Goal: Transaction & Acquisition: Purchase product/service

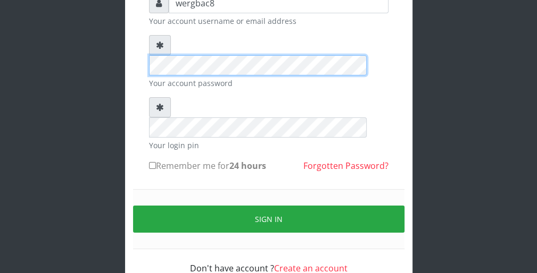
scroll to position [98, 0]
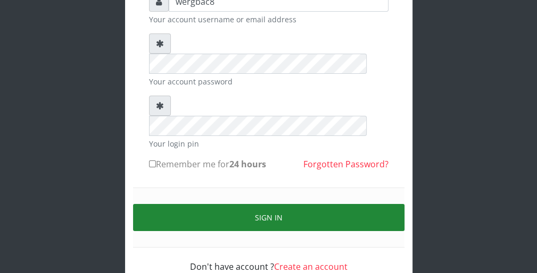
click at [367, 204] on button "Sign in" at bounding box center [268, 217] width 271 height 27
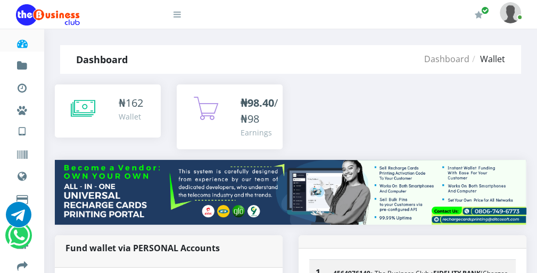
click at [91, 99] on icon at bounding box center [83, 108] width 24 height 27
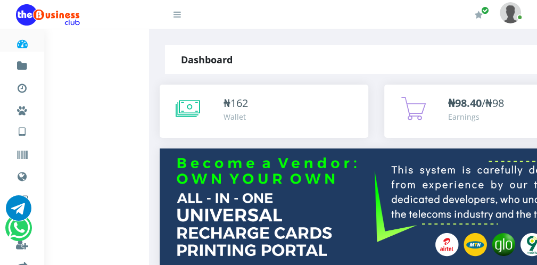
click at [193, 109] on icon at bounding box center [188, 108] width 24 height 27
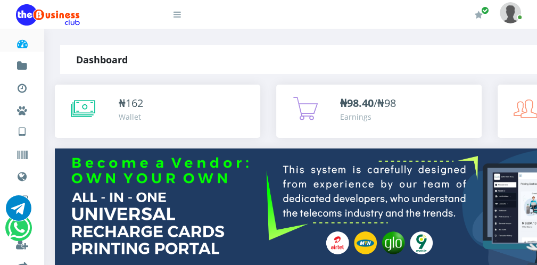
click at [88, 102] on icon at bounding box center [83, 108] width 24 height 27
click at [179, 18] on icon at bounding box center [176, 14] width 7 height 9
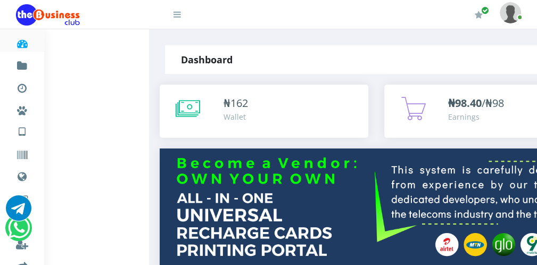
click at [189, 113] on icon at bounding box center [188, 108] width 24 height 27
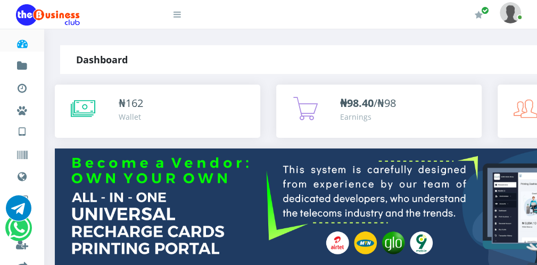
click at [175, 19] on icon at bounding box center [176, 14] width 7 height 9
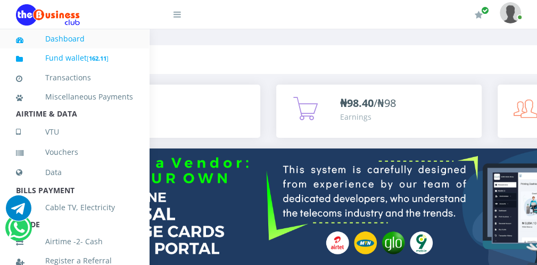
click at [113, 60] on link "Fund wallet [ 162.11 ]" at bounding box center [74, 58] width 117 height 25
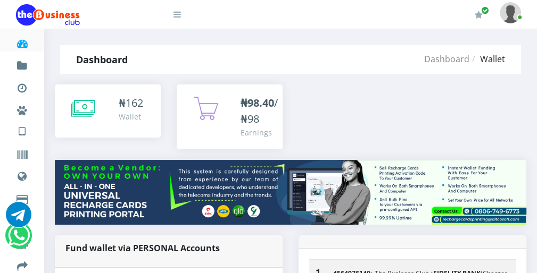
click at [96, 106] on div "₦ 162 Wallet" at bounding box center [107, 111] width 85 height 32
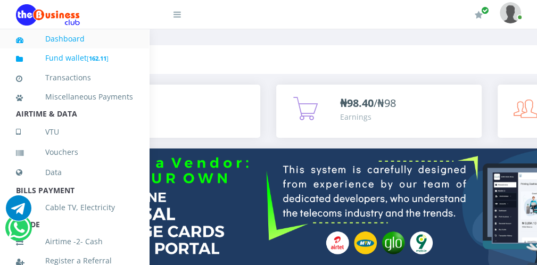
click at [104, 55] on b "162.11" at bounding box center [98, 58] width 18 height 8
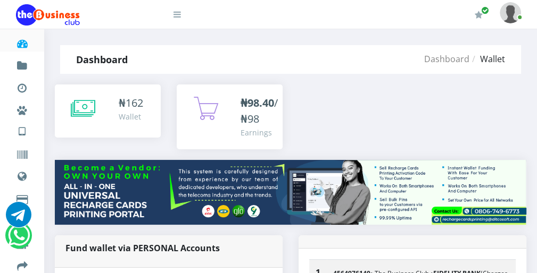
click at [81, 108] on icon at bounding box center [83, 108] width 24 height 27
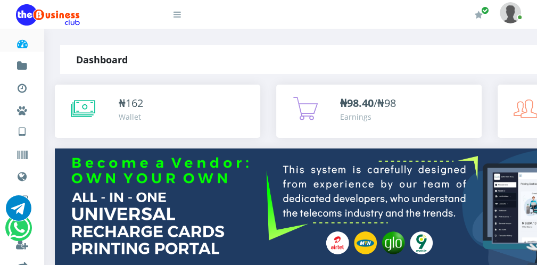
click at [177, 12] on icon at bounding box center [176, 14] width 7 height 9
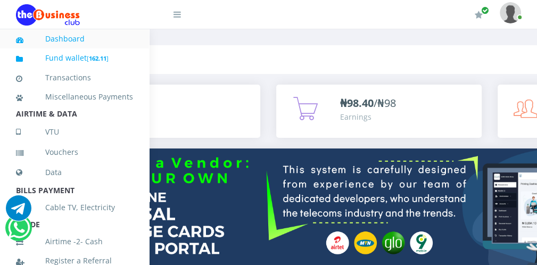
click at [114, 56] on link "Fund wallet [ 162.11 ]" at bounding box center [74, 58] width 117 height 25
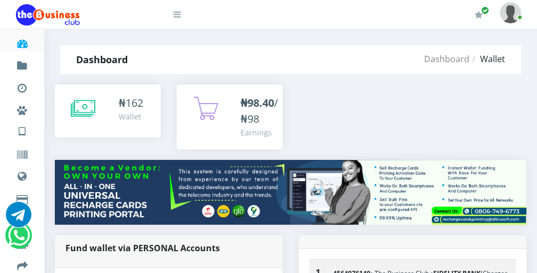
click at [82, 109] on icon at bounding box center [83, 108] width 24 height 27
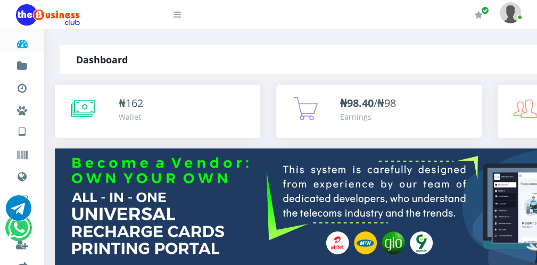
click at [179, 15] on icon at bounding box center [176, 14] width 7 height 9
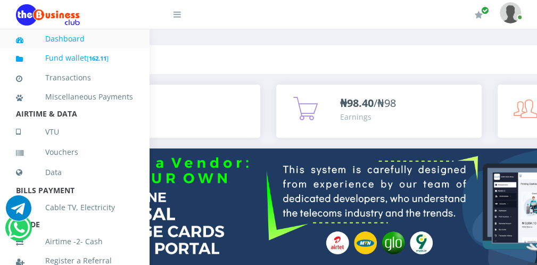
click at [76, 57] on link "Fund wallet [ 162.11 ]" at bounding box center [74, 58] width 117 height 25
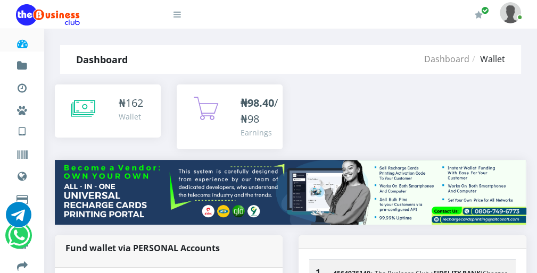
click at [85, 102] on icon at bounding box center [83, 108] width 24 height 27
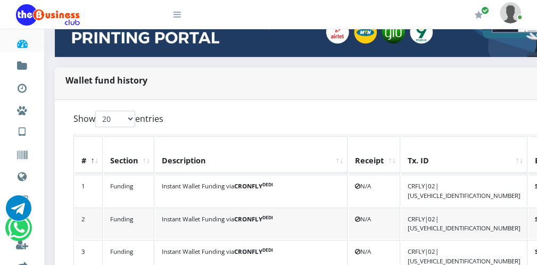
scroll to position [213, 0]
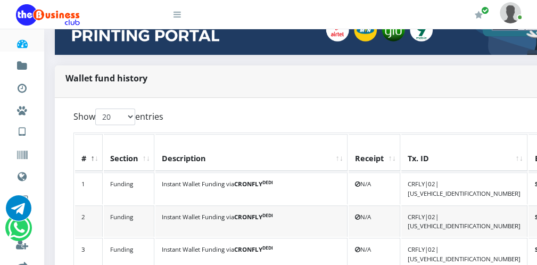
click at [179, 12] on icon at bounding box center [176, 14] width 7 height 9
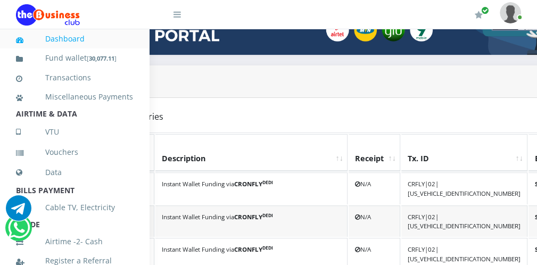
scroll to position [232, 0]
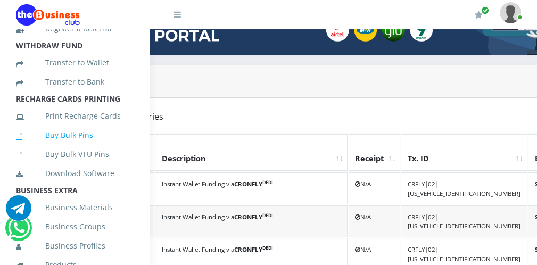
click at [92, 142] on link "Buy Bulk Pins" at bounding box center [74, 135] width 117 height 24
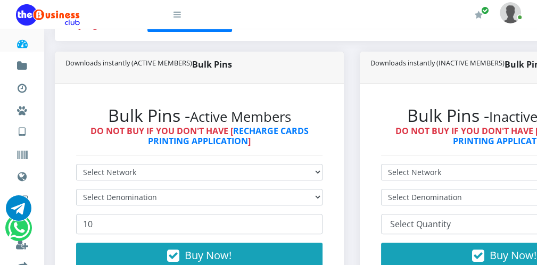
scroll to position [234, 0]
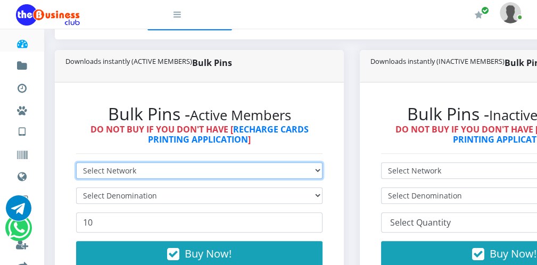
click at [220, 172] on select "Select Network MTN Globacom 9Mobile Airtel" at bounding box center [199, 170] width 246 height 16
select select "MTN"
click at [76, 163] on select "Select Network MTN Globacom 9Mobile Airtel" at bounding box center [199, 170] width 246 height 16
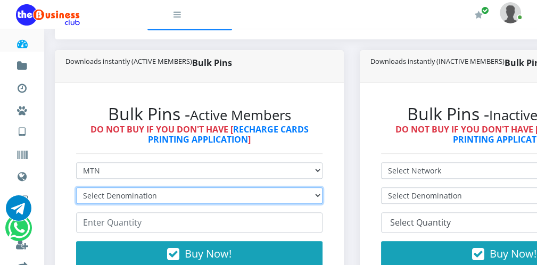
click at [186, 197] on select "Select Denomination MTN NGN100 - ₦96.99 MTN NGN200 - ₦193.98 MTN NGN400 - ₦387.…" at bounding box center [199, 195] width 246 height 16
select select "96.99-100"
click at [76, 188] on select "Select Denomination MTN NGN100 - ₦96.99 MTN NGN200 - ₦193.98 MTN NGN400 - ₦387.…" at bounding box center [199, 195] width 246 height 16
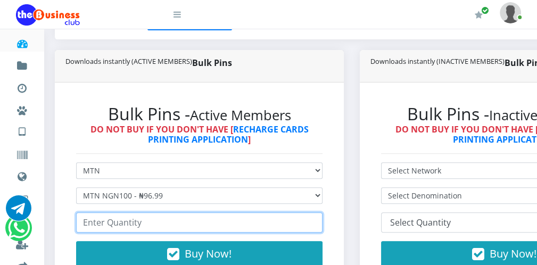
click at [113, 222] on input "number" at bounding box center [199, 222] width 246 height 20
type input "50"
click at [317, 219] on input "50" at bounding box center [199, 222] width 246 height 20
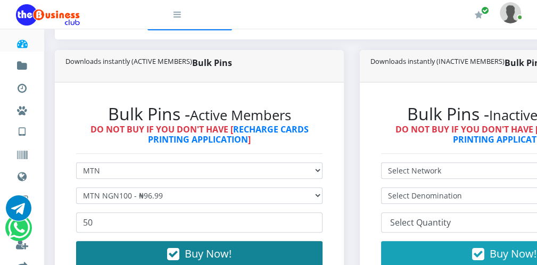
click at [277, 246] on button "Buy Now!" at bounding box center [199, 254] width 246 height 26
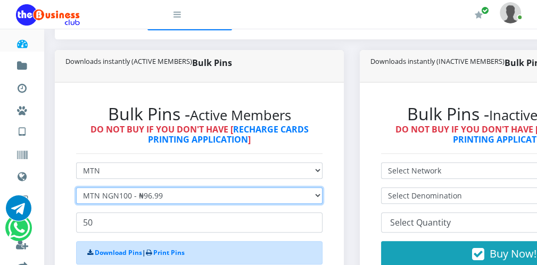
click at [131, 198] on select "Select Denomination MTN NGN100 - ₦96.99 MTN NGN200 - ₦193.98 MTN NGN400 - ₦387.…" at bounding box center [199, 195] width 246 height 16
select select "193.98-200"
click at [76, 188] on select "Select Denomination MTN NGN100 - ₦96.99 MTN NGN200 - ₦193.98 MTN NGN400 - ₦387.…" at bounding box center [199, 195] width 246 height 16
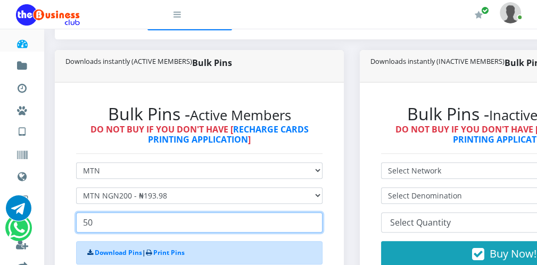
click at [98, 225] on input "50" at bounding box center [199, 222] width 246 height 20
type input "5"
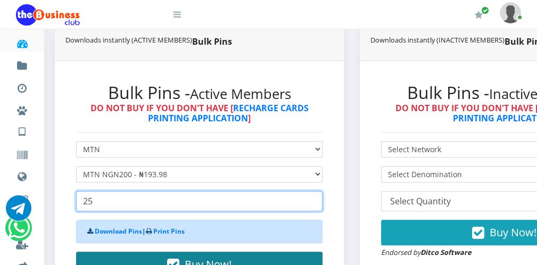
type input "25"
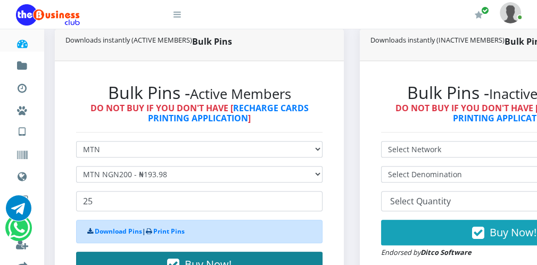
click at [268, 256] on button "Buy Now!" at bounding box center [199, 265] width 246 height 26
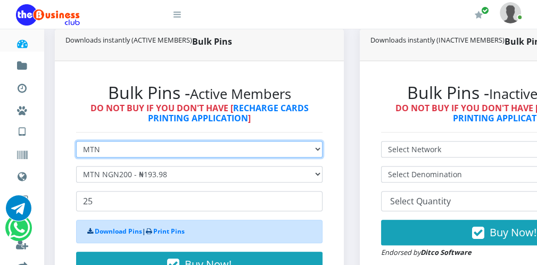
click at [162, 155] on select "Select Network MTN Globacom 9Mobile Airtel" at bounding box center [199, 149] width 246 height 16
select select "Airtel"
click at [76, 142] on select "Select Network MTN Globacom 9Mobile Airtel" at bounding box center [199, 149] width 246 height 16
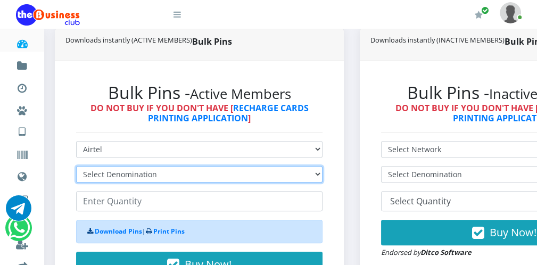
click at [126, 176] on select "Select Denomination Airtel NGN100 - ₦96.38 Airtel NGN200 - ₦192.76 Airtel NGN50…" at bounding box center [199, 174] width 246 height 16
select select "96.38-100"
click at [76, 167] on select "Select Denomination Airtel NGN100 - ₦96.38 Airtel NGN200 - ₦192.76 Airtel NGN50…" at bounding box center [199, 174] width 246 height 16
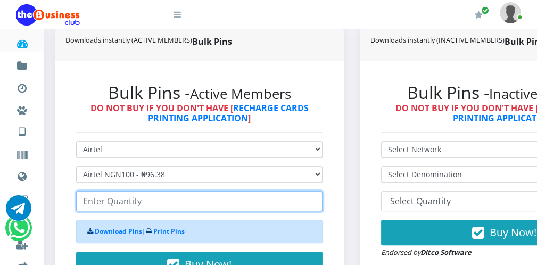
click at [104, 203] on input "number" at bounding box center [199, 201] width 246 height 20
type input "100"
click at [315, 199] on input "100" at bounding box center [199, 201] width 246 height 20
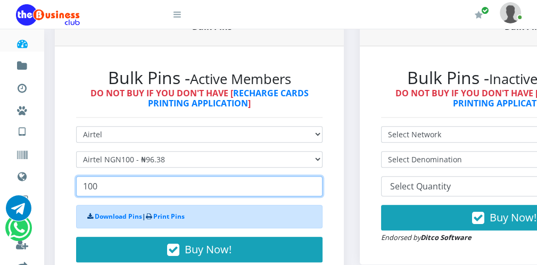
scroll to position [277, 0]
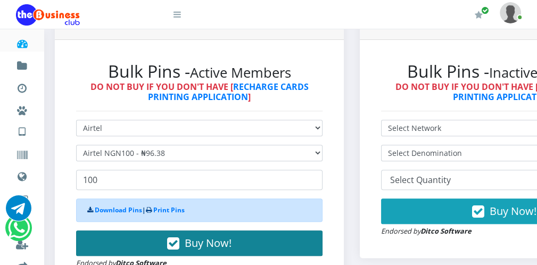
click at [289, 236] on button "Buy Now!" at bounding box center [199, 243] width 246 height 26
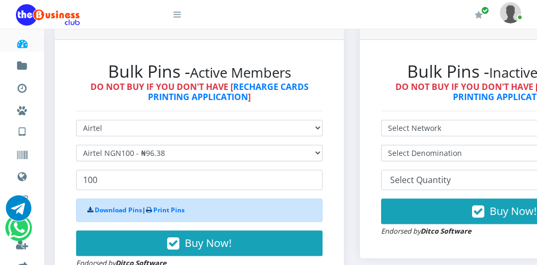
click at [170, 138] on form "Select Network MTN Globacom 9Mobile Airtel Select Denomination Airtel NGN100 - …" at bounding box center [199, 194] width 246 height 149
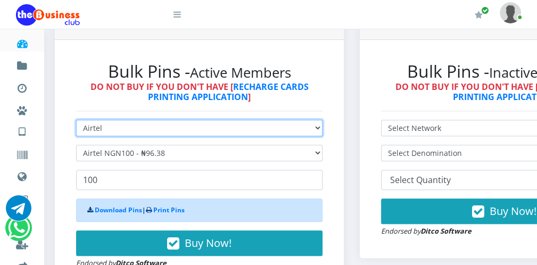
click at [169, 134] on select "Select Network MTN Globacom 9Mobile Airtel" at bounding box center [199, 128] width 246 height 16
select select "Glo"
click at [76, 121] on select "Select Network MTN Globacom 9Mobile Airtel" at bounding box center [199, 128] width 246 height 16
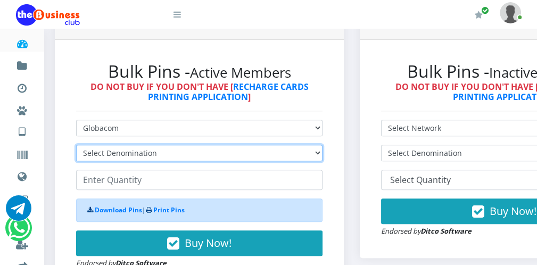
click at [147, 156] on select "Select Denomination Glo NGN100 - ₦96.55 Glo NGN200 - ₦193.10 Glo NGN500 - ₦482.…" at bounding box center [199, 153] width 246 height 16
select select "96.55-100"
click at [76, 146] on select "Select Denomination Glo NGN100 - ₦96.55 Glo NGN200 - ₦193.10 Glo NGN500 - ₦482.…" at bounding box center [199, 153] width 246 height 16
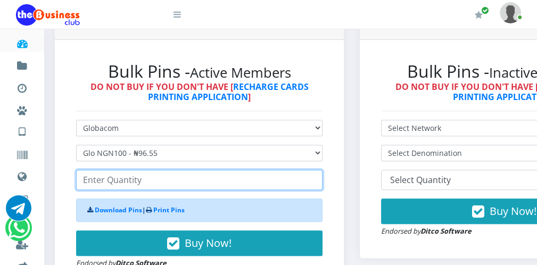
click at [132, 182] on input "number" at bounding box center [199, 180] width 246 height 20
type input "50"
click at [318, 177] on input "50" at bounding box center [199, 180] width 246 height 20
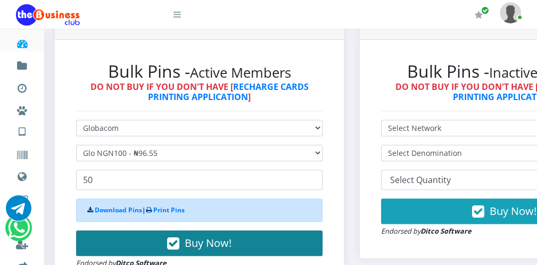
click at [256, 233] on button "Buy Now!" at bounding box center [199, 243] width 246 height 26
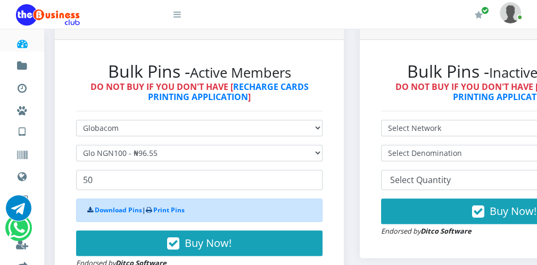
click at [174, 20] on link at bounding box center [170, 10] width 21 height 21
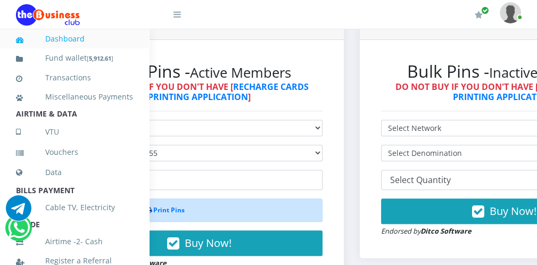
click at [179, 18] on icon at bounding box center [176, 14] width 7 height 9
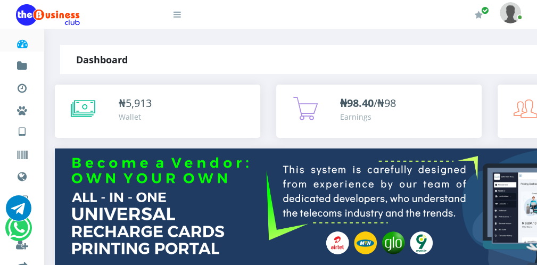
click at [177, 15] on icon at bounding box center [176, 14] width 7 height 9
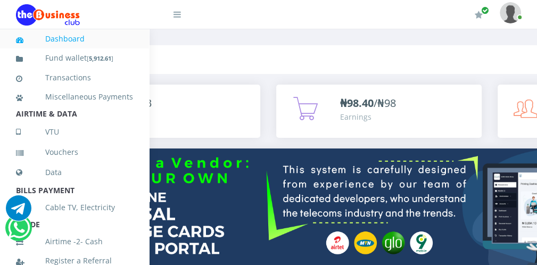
scroll to position [232, 0]
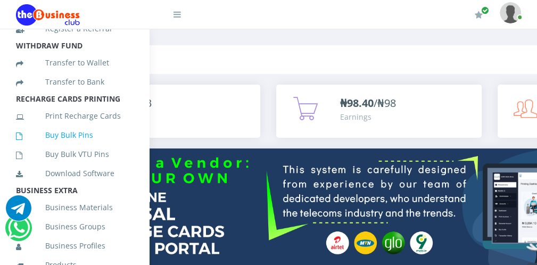
click at [96, 147] on link "Buy Bulk Pins" at bounding box center [74, 135] width 117 height 24
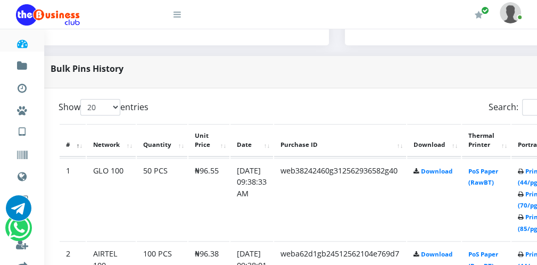
scroll to position [489, 21]
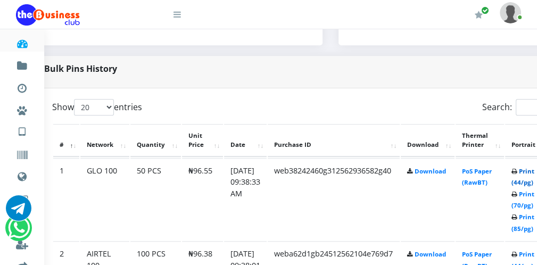
click at [534, 183] on link "Print (44/pg)" at bounding box center [522, 177] width 23 height 20
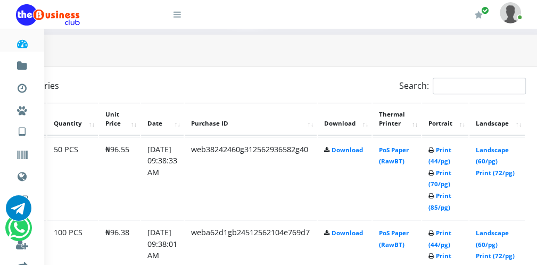
scroll to position [532, 104]
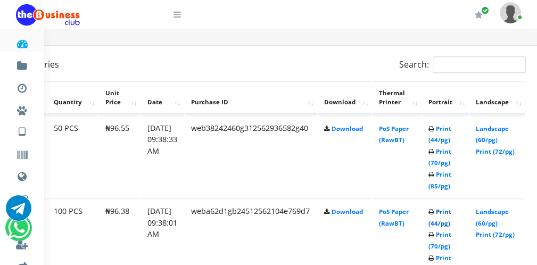
click at [451, 222] on link "Print (44/pg)" at bounding box center [439, 217] width 23 height 20
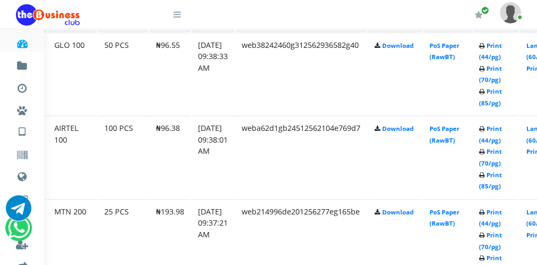
scroll to position [615, 47]
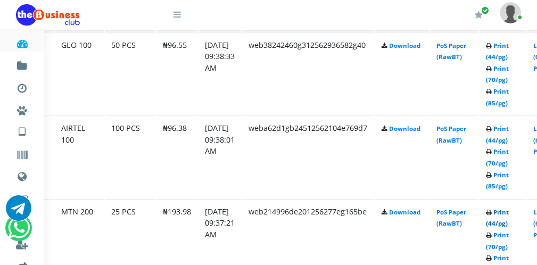
click at [504, 220] on link "Print (44/pg)" at bounding box center [497, 218] width 23 height 20
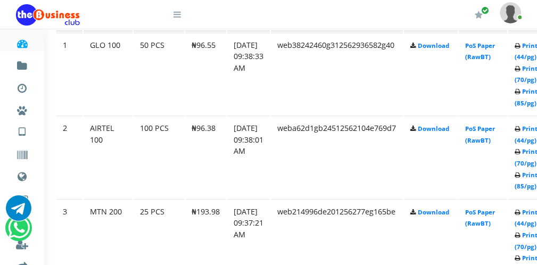
scroll to position [615, 26]
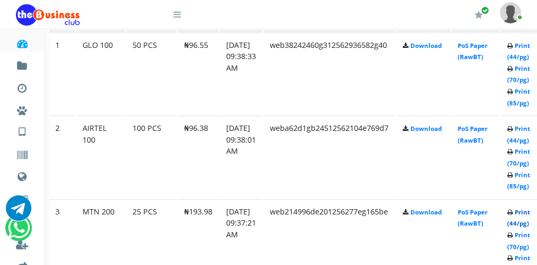
click at [528, 223] on link "Print (44/pg)" at bounding box center [518, 218] width 23 height 20
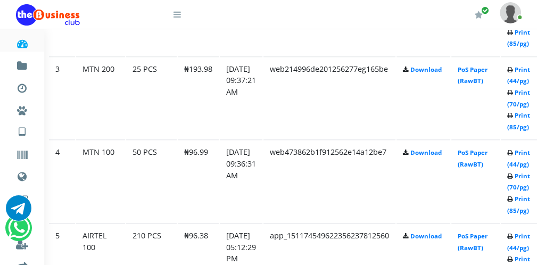
scroll to position [764, 26]
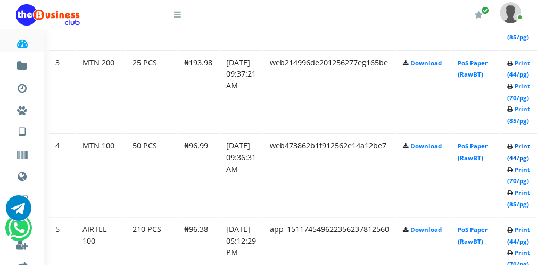
click at [521, 159] on link "Print (44/pg)" at bounding box center [518, 152] width 23 height 20
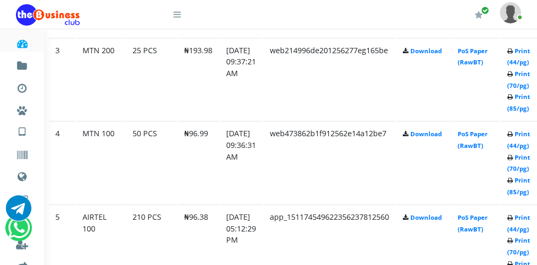
scroll to position [785, 26]
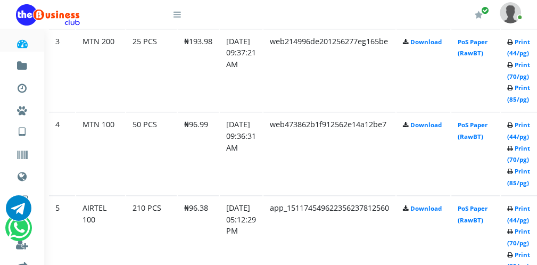
click at [176, 15] on icon at bounding box center [176, 14] width 7 height 9
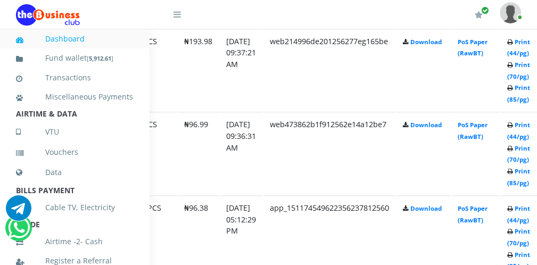
click at [176, 15] on icon at bounding box center [176, 14] width 7 height 9
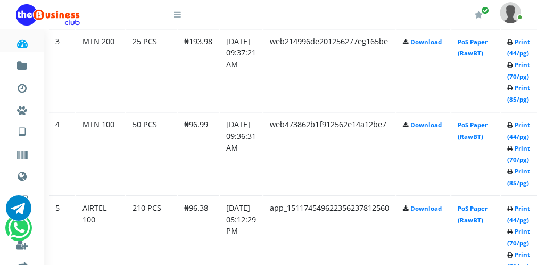
click at [178, 17] on icon at bounding box center [176, 14] width 7 height 9
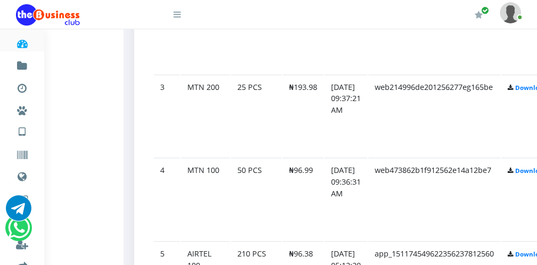
scroll to position [785, 26]
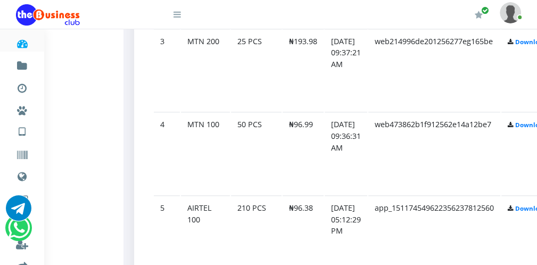
click at [177, 17] on icon at bounding box center [176, 14] width 7 height 9
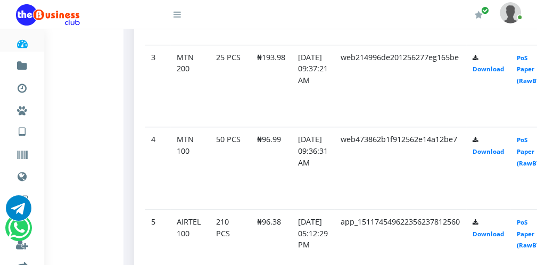
scroll to position [741, 26]
click at [176, 18] on icon at bounding box center [176, 14] width 7 height 9
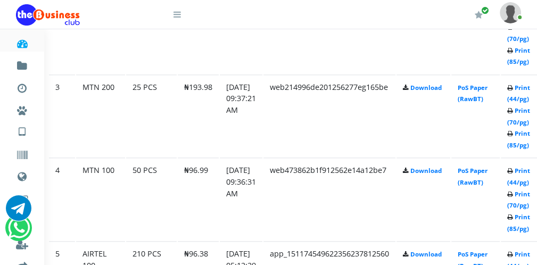
scroll to position [785, 26]
click at [178, 17] on icon at bounding box center [176, 14] width 7 height 9
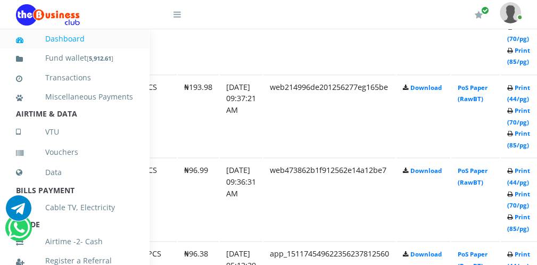
scroll to position [785, 26]
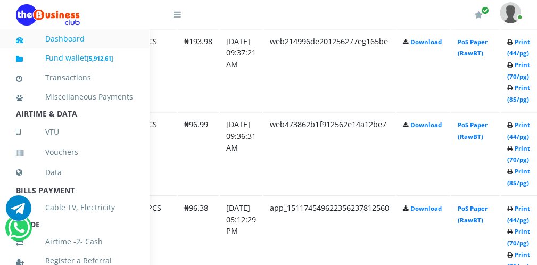
click at [118, 57] on link "Fund wallet [ 5,912.61 ]" at bounding box center [74, 58] width 117 height 25
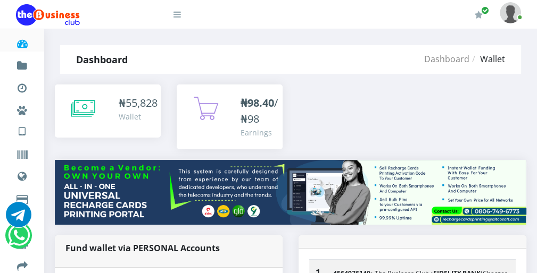
click at [176, 14] on icon at bounding box center [176, 14] width 7 height 9
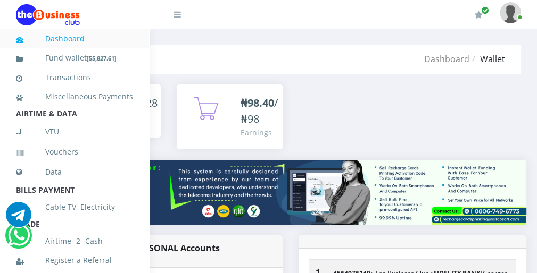
scroll to position [232, 0]
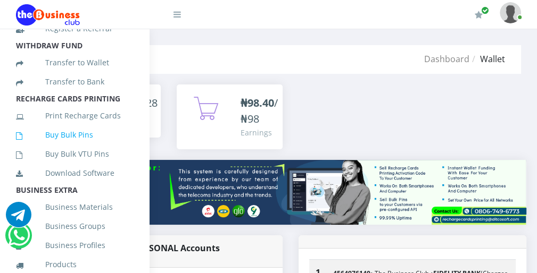
click at [97, 142] on link "Buy Bulk Pins" at bounding box center [74, 135] width 117 height 24
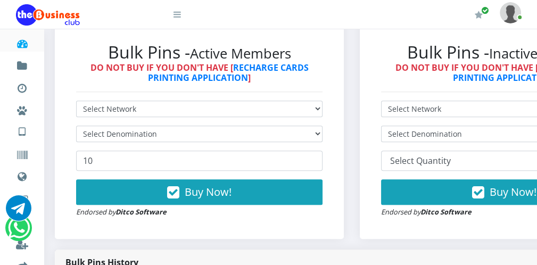
scroll to position [298, 0]
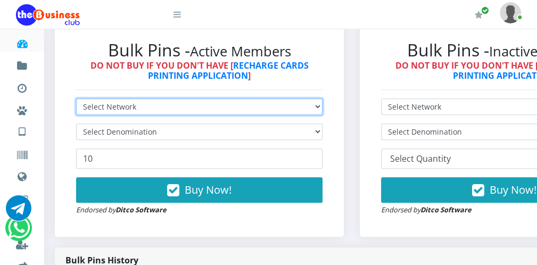
click at [190, 109] on select "Select Network MTN Globacom 9Mobile Airtel" at bounding box center [199, 106] width 246 height 16
select select "Airtel"
click at [76, 99] on select "Select Network MTN Globacom 9Mobile Airtel" at bounding box center [199, 106] width 246 height 16
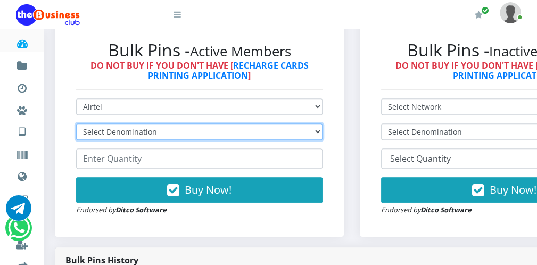
click at [156, 130] on select "Select Denomination Airtel NGN100 - ₦96.38 Airtel NGN200 - ₦192.76 Airtel NGN50…" at bounding box center [199, 131] width 246 height 16
select select "192.76-200"
click at [76, 124] on select "Select Denomination Airtel NGN100 - ₦96.38 Airtel NGN200 - ₦192.76 Airtel NGN50…" at bounding box center [199, 131] width 246 height 16
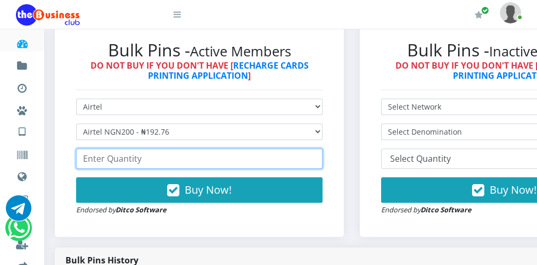
click at [138, 160] on input "number" at bounding box center [199, 158] width 246 height 20
type input "1"
type input "100"
click at [317, 157] on input "100" at bounding box center [199, 158] width 246 height 20
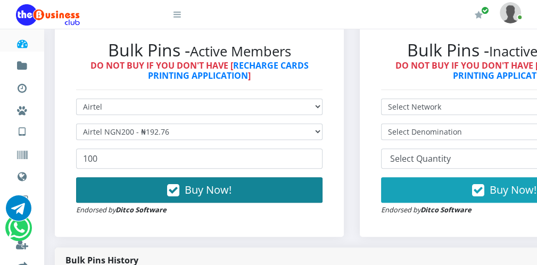
click at [304, 180] on button "Buy Now!" at bounding box center [199, 190] width 246 height 26
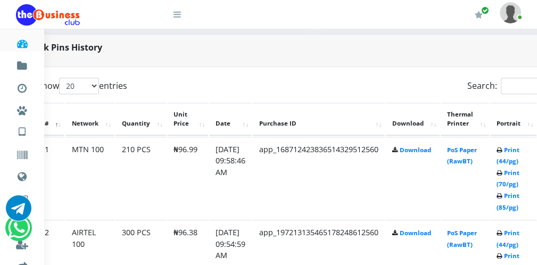
scroll to position [511, 43]
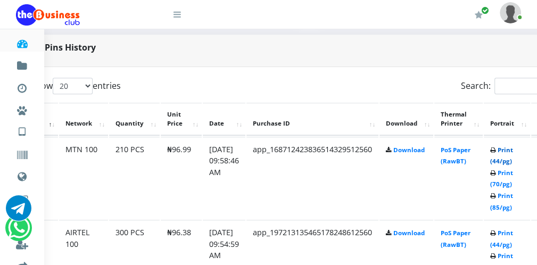
click at [505, 161] on link "Print (44/pg)" at bounding box center [501, 156] width 23 height 20
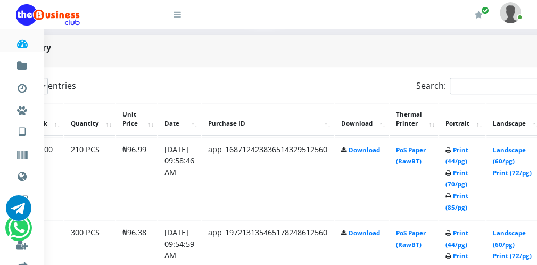
scroll to position [511, 68]
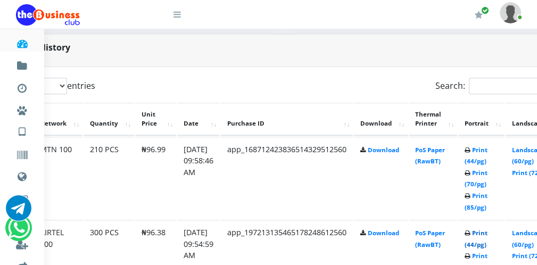
click at [487, 243] on link "Print (44/pg)" at bounding box center [475, 239] width 23 height 20
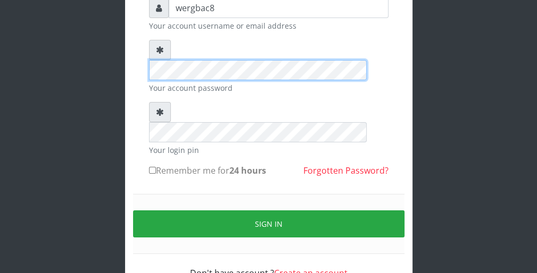
scroll to position [98, 0]
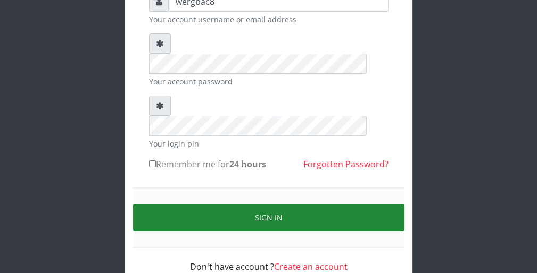
click at [367, 204] on button "Sign in" at bounding box center [268, 217] width 271 height 27
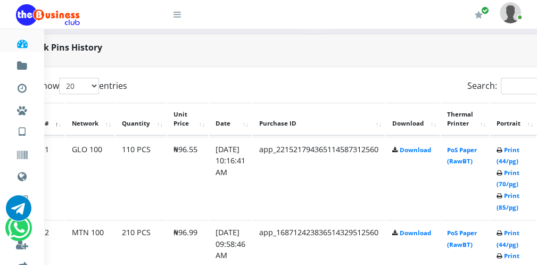
scroll to position [511, 43]
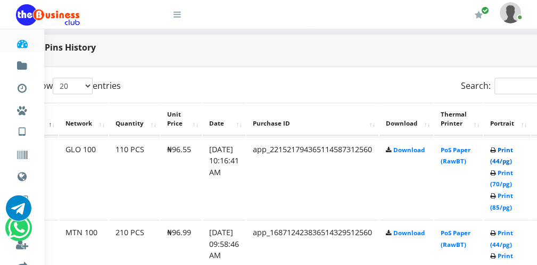
click at [513, 161] on link "Print (44/pg)" at bounding box center [501, 156] width 23 height 20
